Goal: Obtain resource: Download file/media

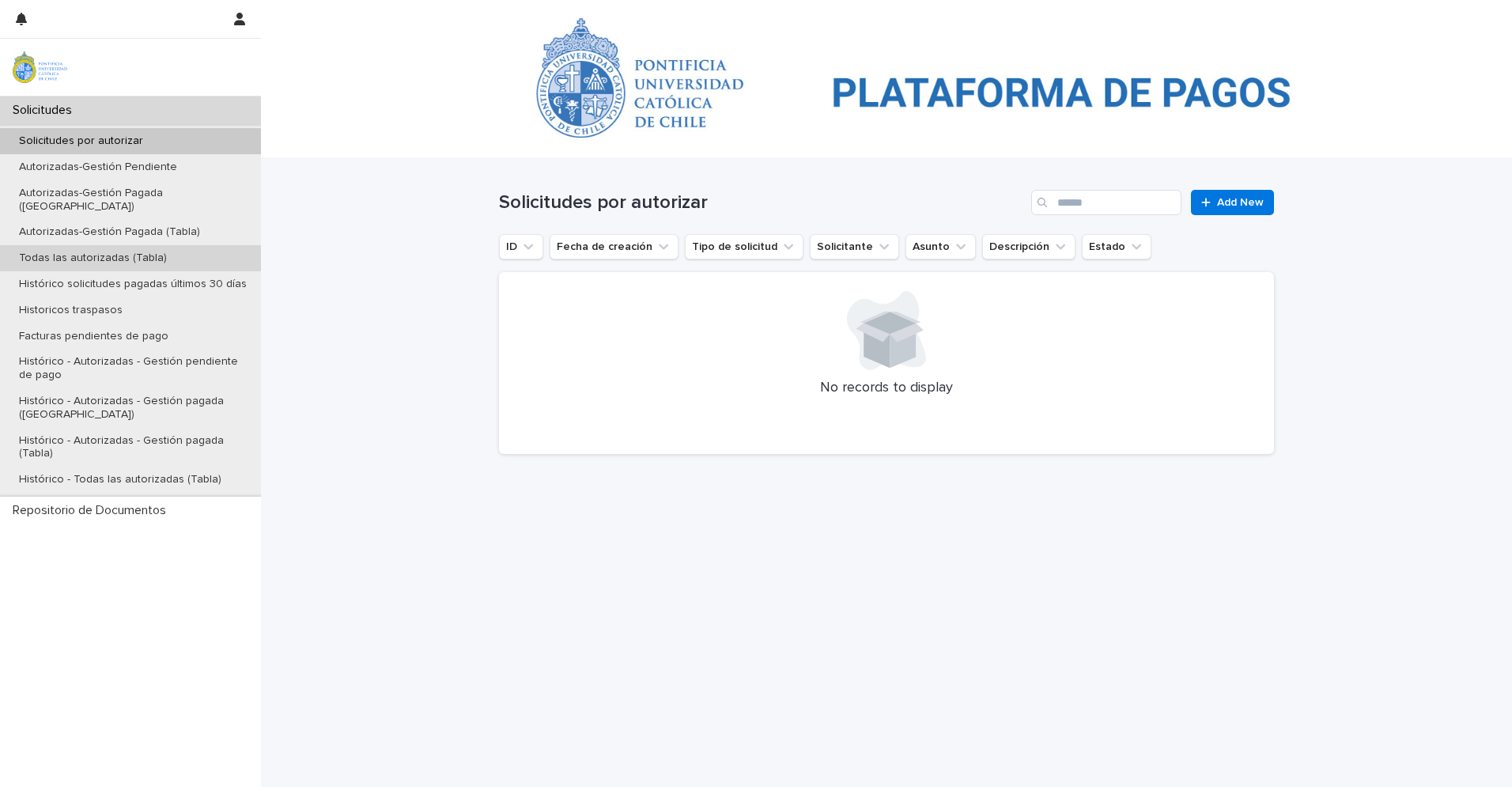
click at [135, 252] on p "Todas las autorizadas (Tabla)" at bounding box center [93, 258] width 174 height 13
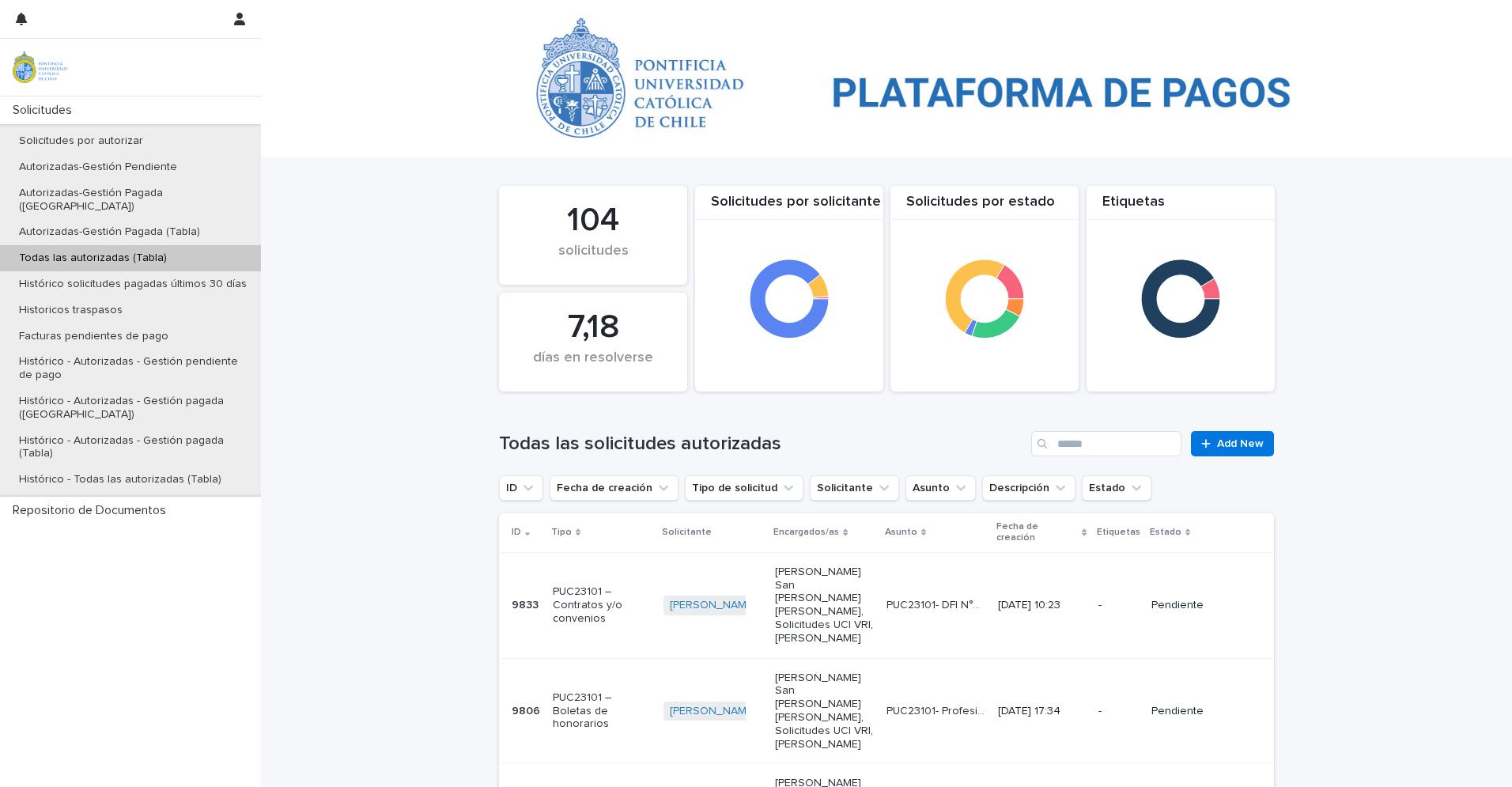
click at [1085, 459] on div "Todas las solicitudes autorizadas Add New" at bounding box center [886, 437] width 775 height 76
click at [1086, 453] on input "Search" at bounding box center [1106, 443] width 150 height 25
type input "***"
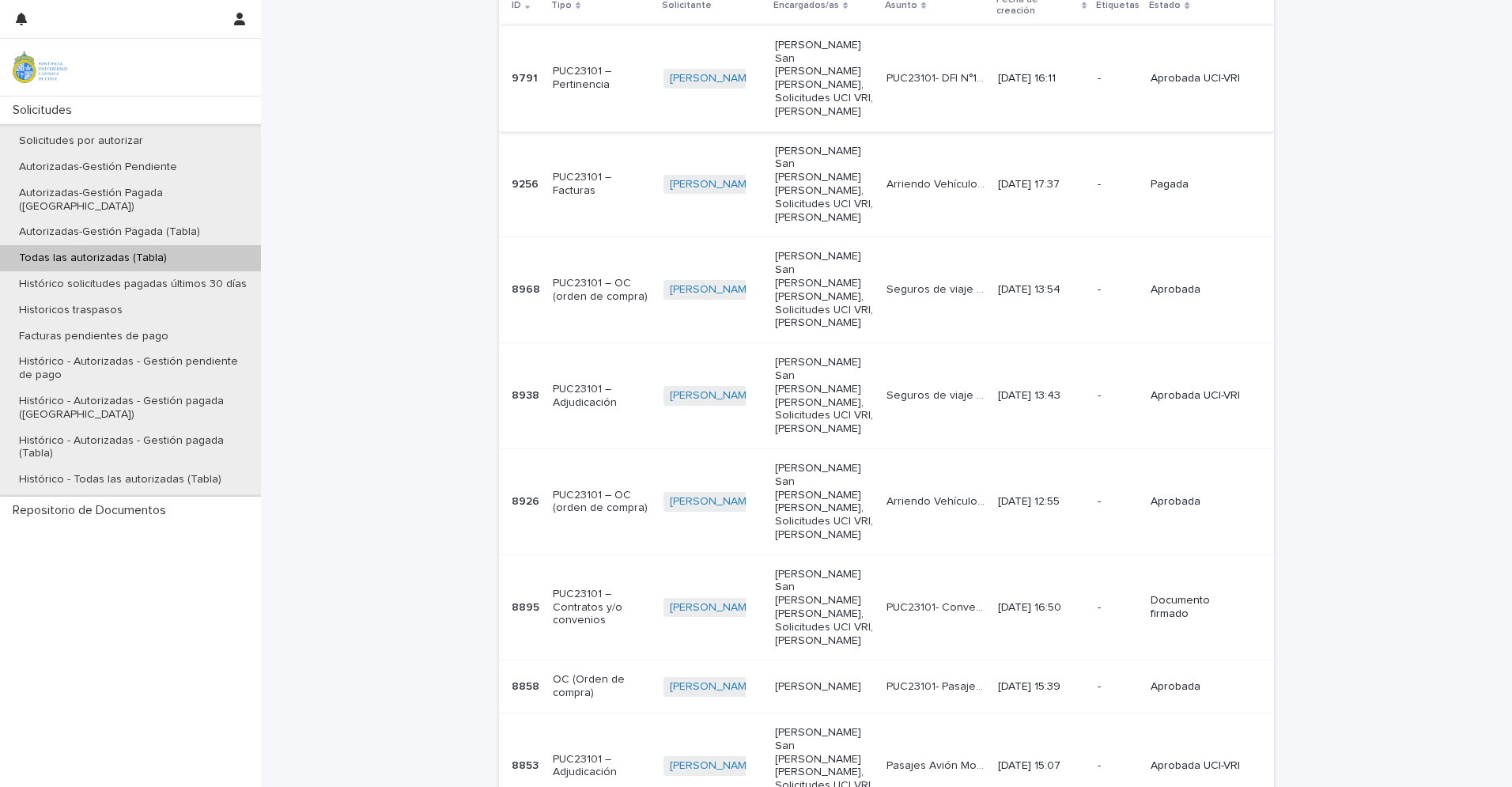
scroll to position [635, 0]
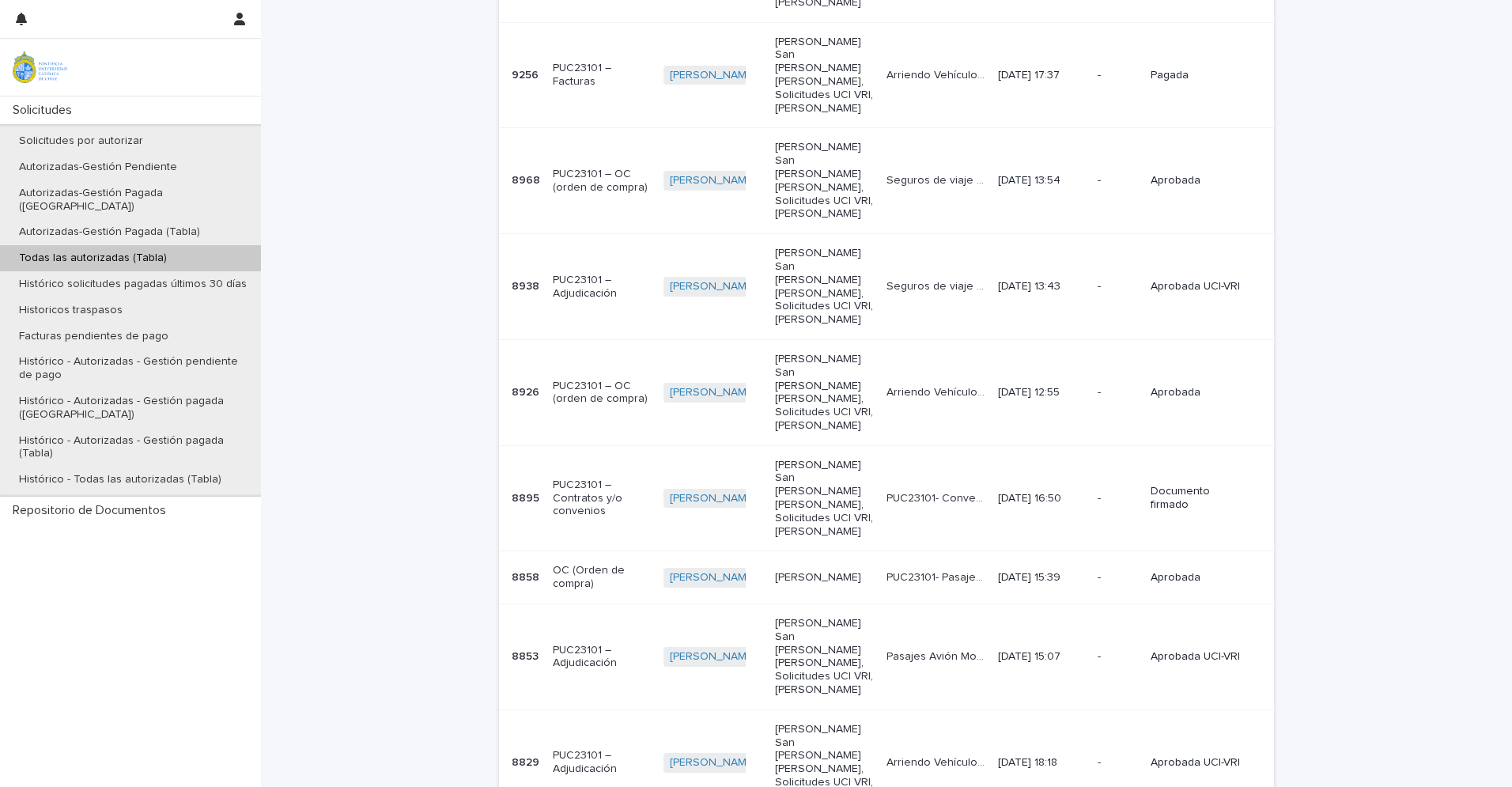
click at [924, 489] on p "PUC23101- Convenios viáticos [GEOGRAPHIC_DATA] para grabación cápsula 360°" at bounding box center [937, 497] width 102 height 16
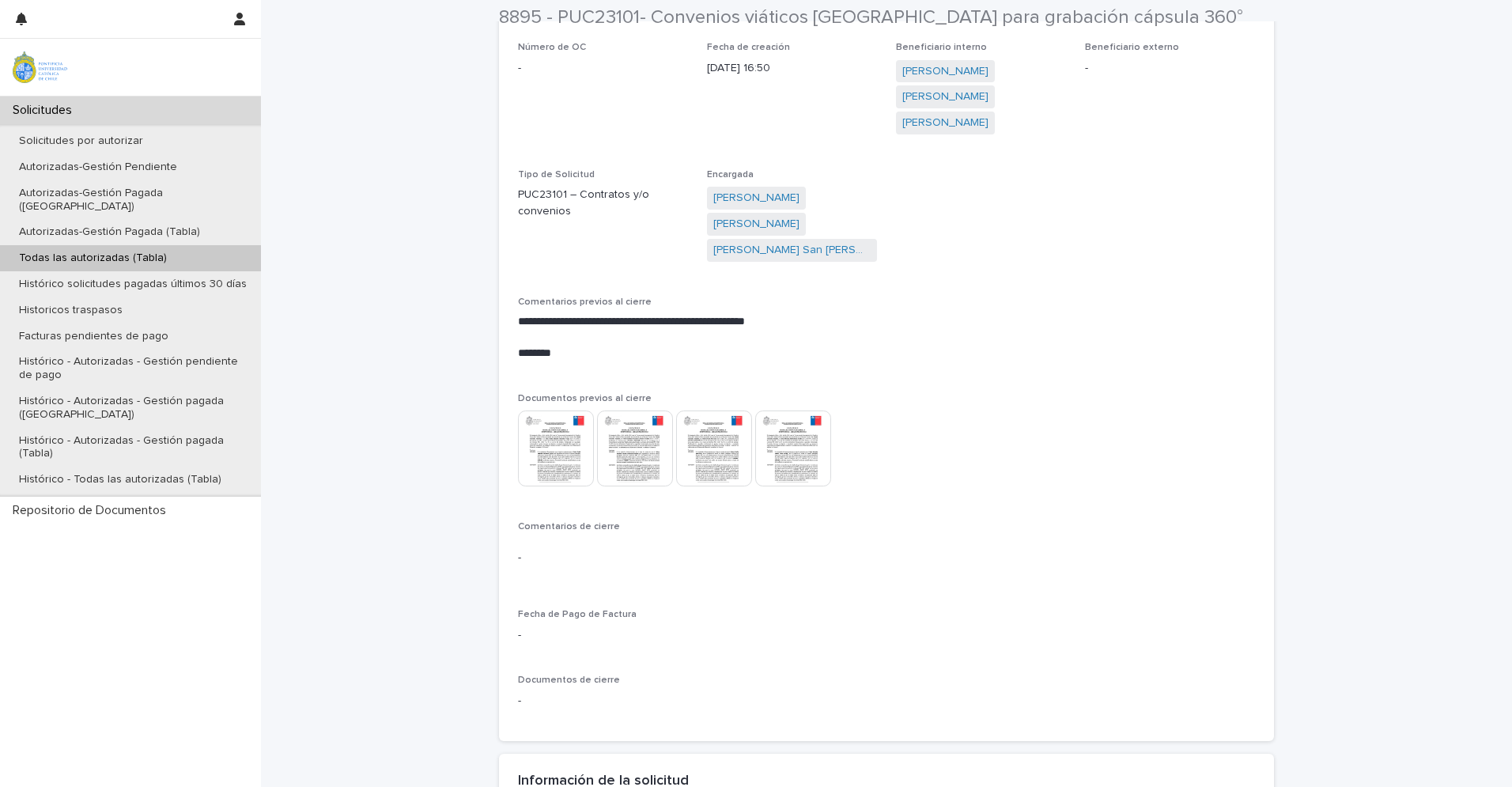
scroll to position [1436, 0]
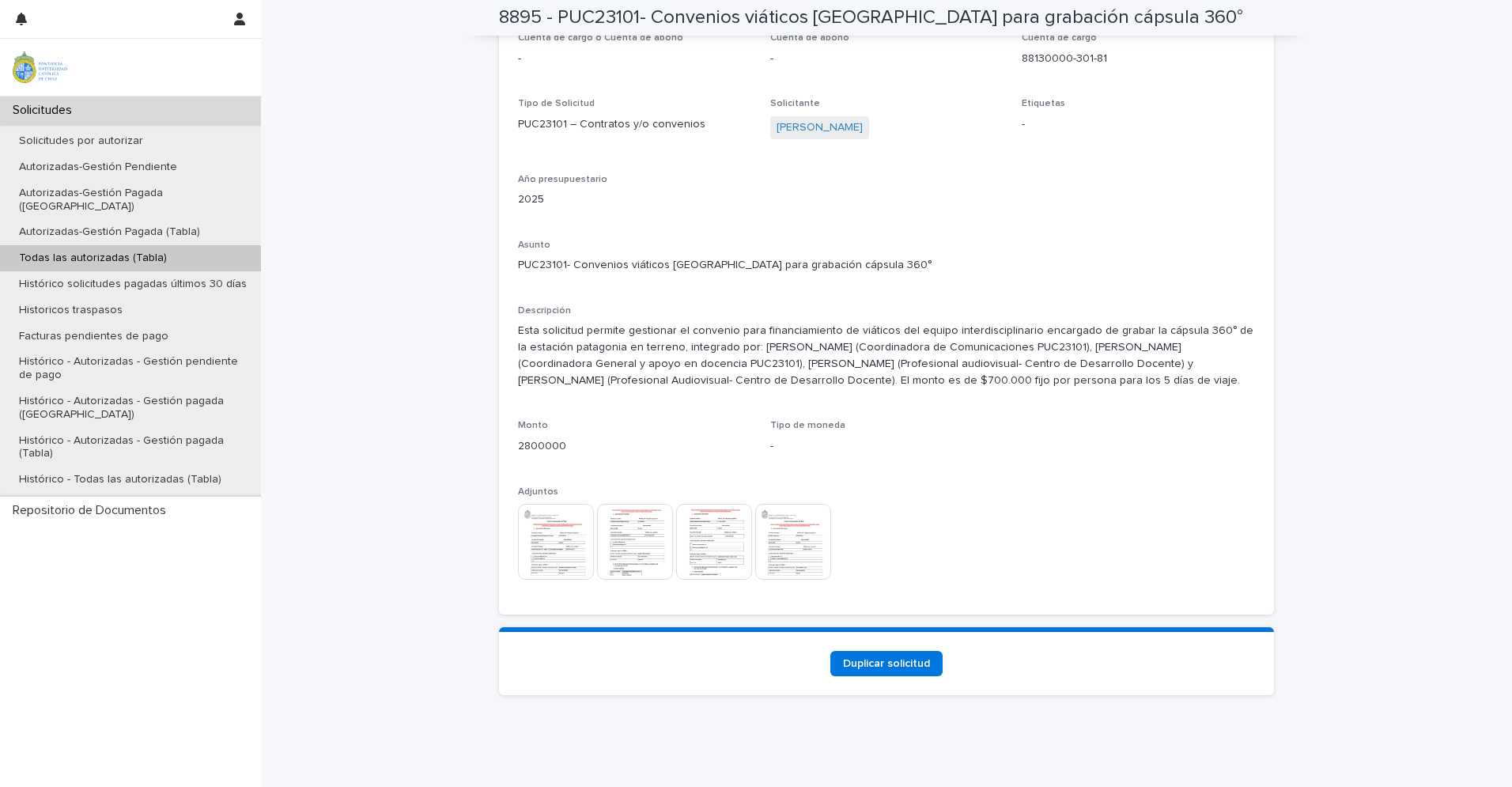
click at [791, 550] on img at bounding box center [793, 541] width 76 height 76
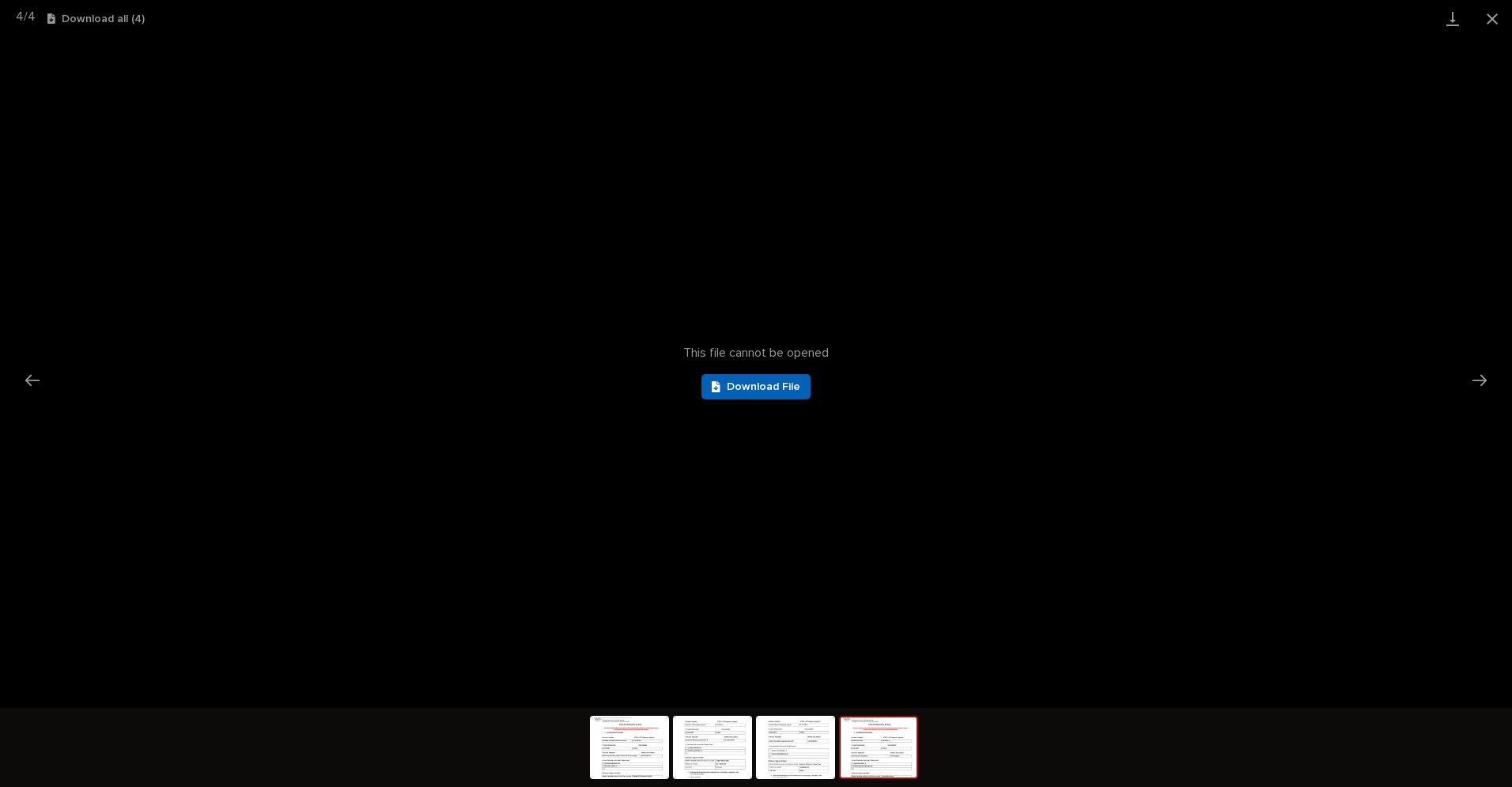
click at [763, 389] on span "Download File" at bounding box center [763, 387] width 73 height 11
click at [1488, 380] on button "Next slide" at bounding box center [1479, 380] width 33 height 31
click at [773, 381] on span "Download File" at bounding box center [763, 387] width 73 height 11
click at [1488, 376] on button "Next slide" at bounding box center [1479, 380] width 33 height 31
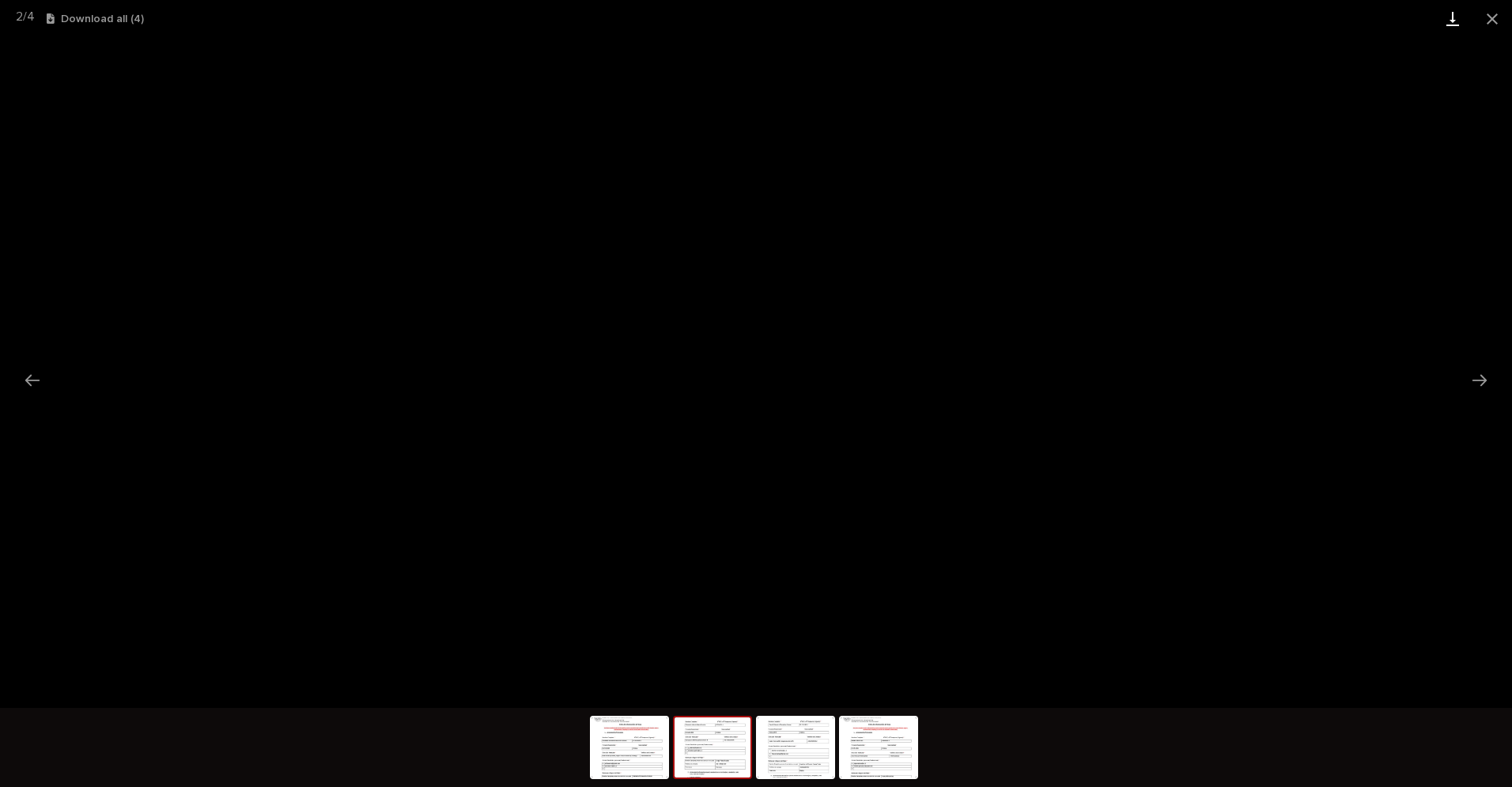
click at [1449, 21] on link "Download" at bounding box center [1453, 19] width 40 height 37
click at [1480, 380] on button "Next slide" at bounding box center [1479, 380] width 33 height 31
click at [1488, 14] on button "Close gallery" at bounding box center [1492, 19] width 40 height 37
